Goal: Check status

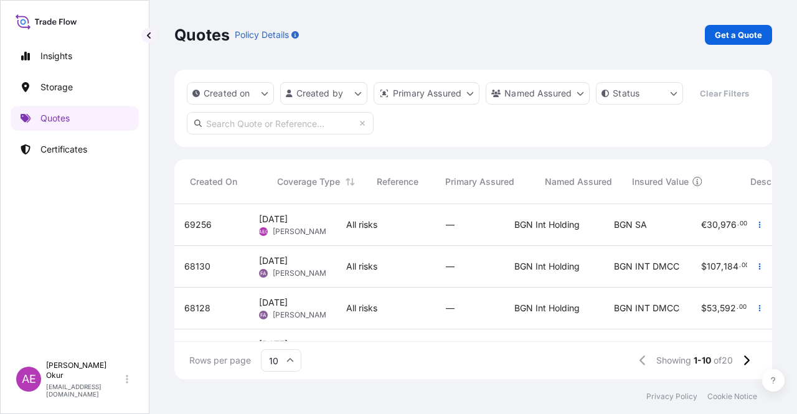
scroll to position [0, 520]
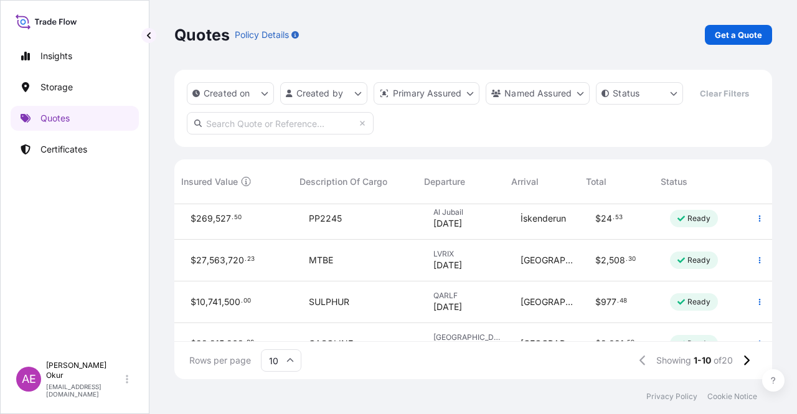
click at [726, 332] on div "69256 [DATE] AEO Alp Eren Okur All risks — BGN Int Holding BGN SA € 30 , 976 . …" at bounding box center [473, 273] width 598 height 138
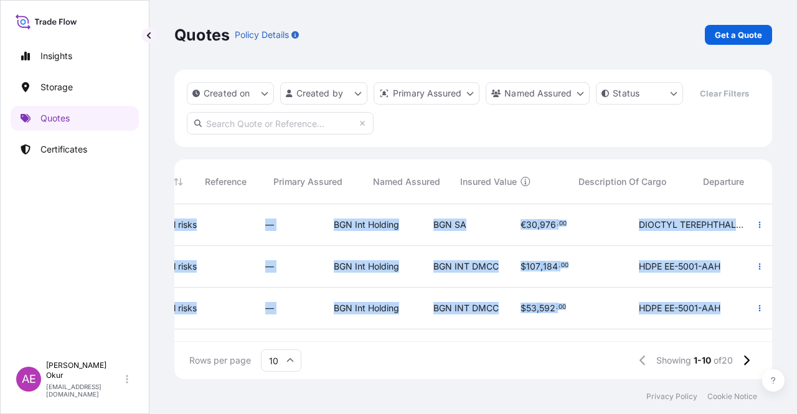
scroll to position [0, 0]
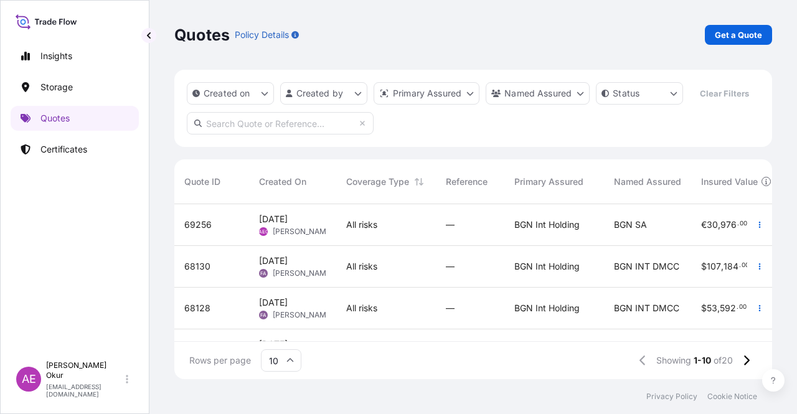
click at [177, 212] on div "69256" at bounding box center [211, 225] width 75 height 42
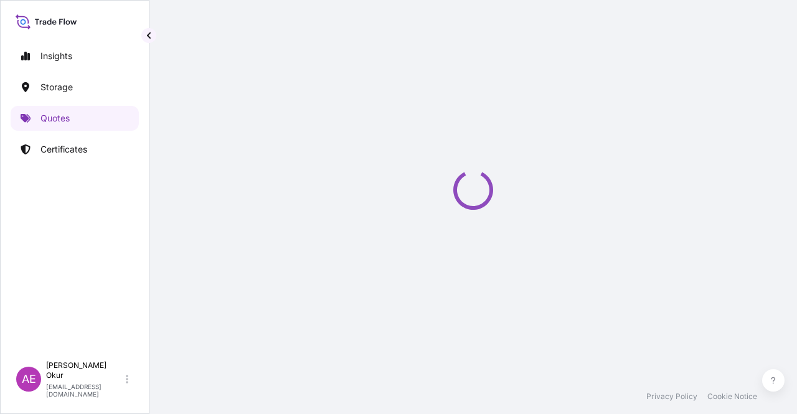
select select "Land"
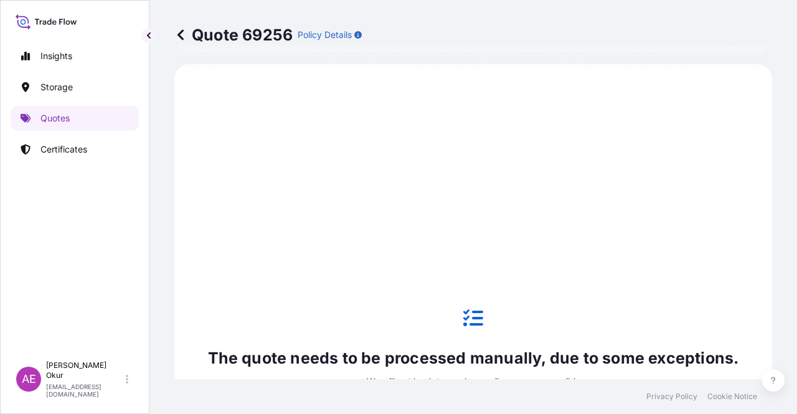
scroll to position [426, 0]
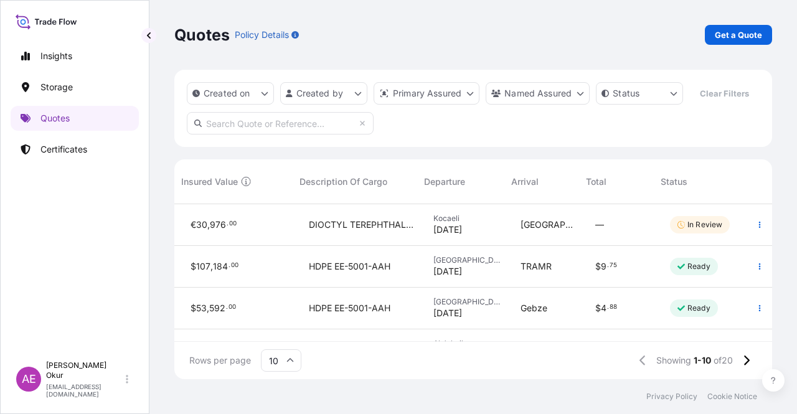
scroll to position [0, 520]
